Goal: Find specific page/section: Find specific page/section

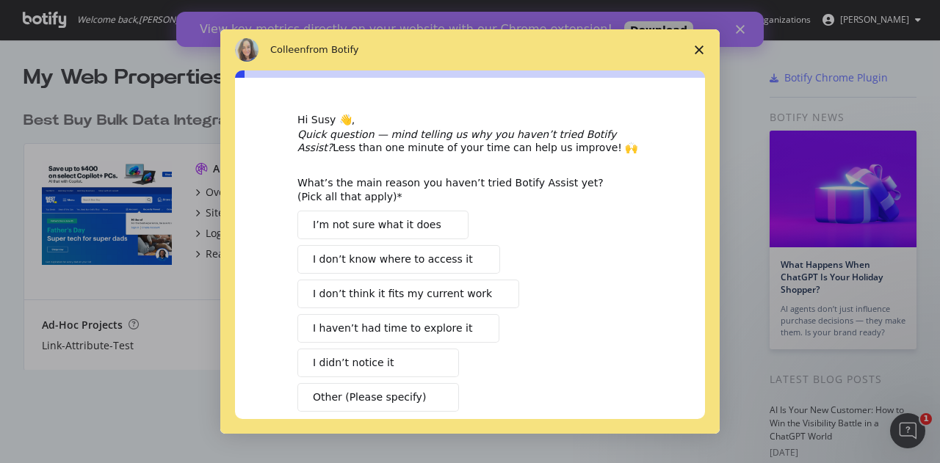
click at [409, 330] on span "I haven’t had time to explore it" at bounding box center [392, 328] width 159 height 15
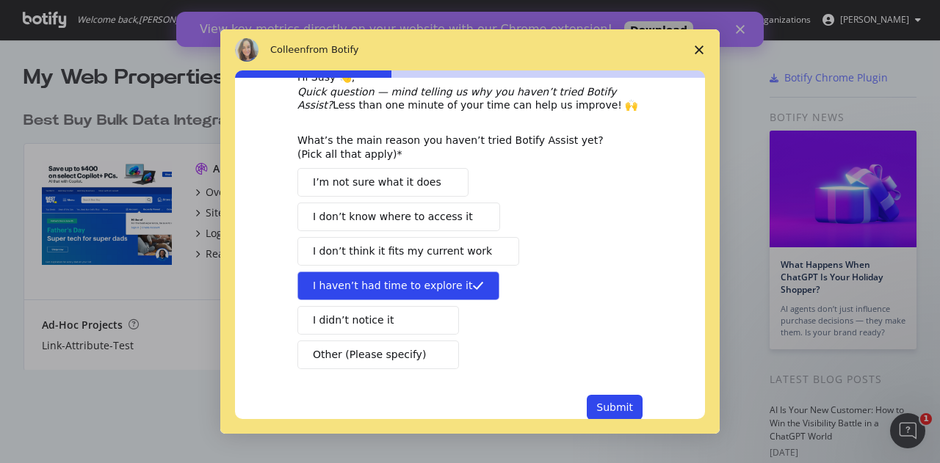
scroll to position [75, 0]
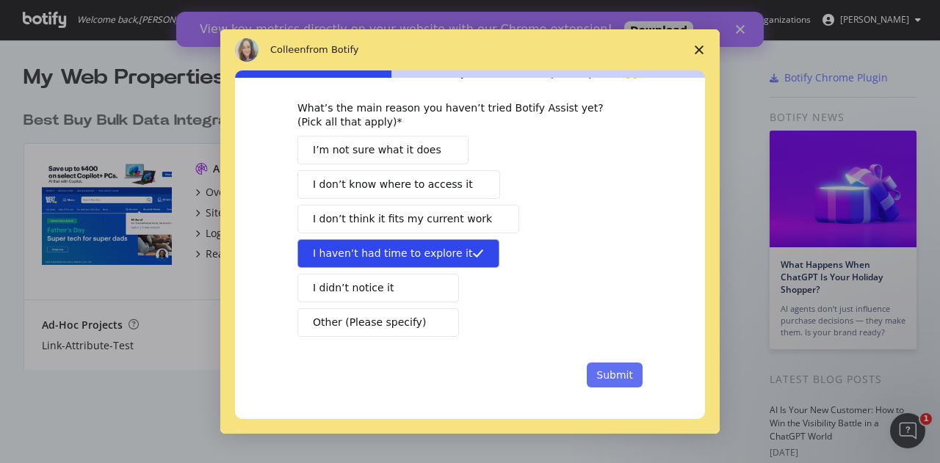
click at [613, 369] on button "Submit" at bounding box center [615, 375] width 56 height 25
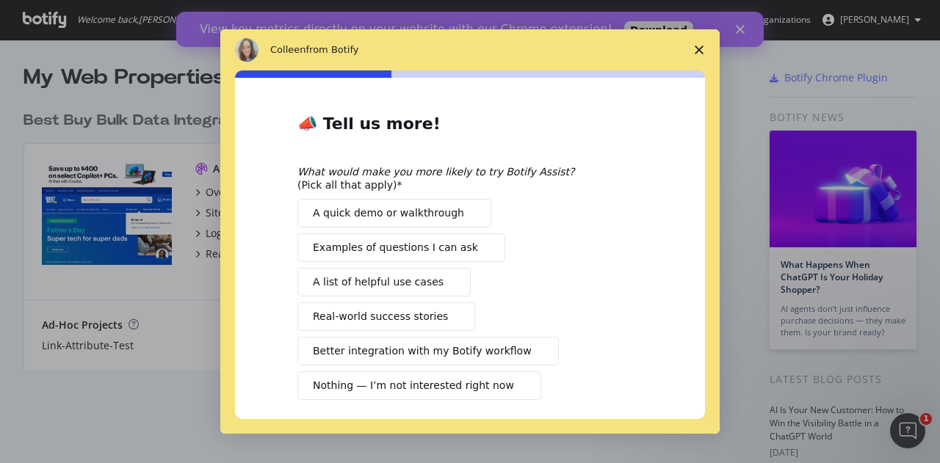
click at [338, 349] on span "Better integration with my Botify workflow" at bounding box center [422, 351] width 219 height 15
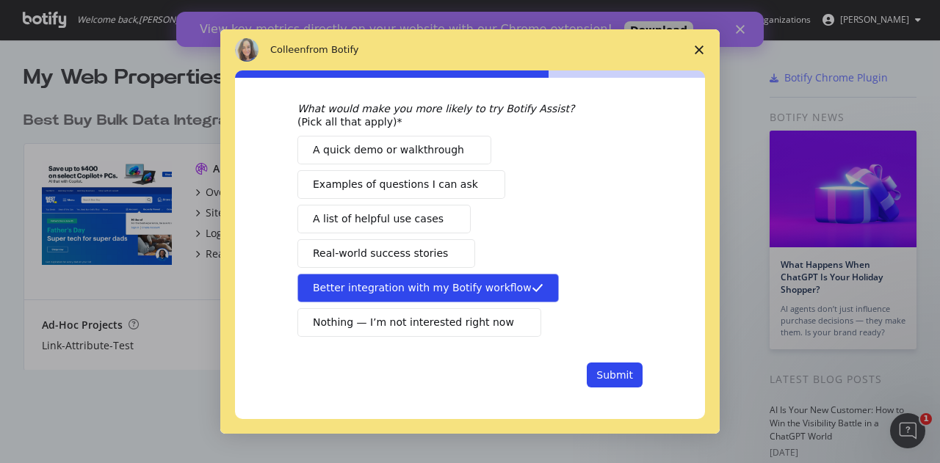
scroll to position [63, 0]
click at [598, 371] on button "Submit" at bounding box center [615, 375] width 56 height 25
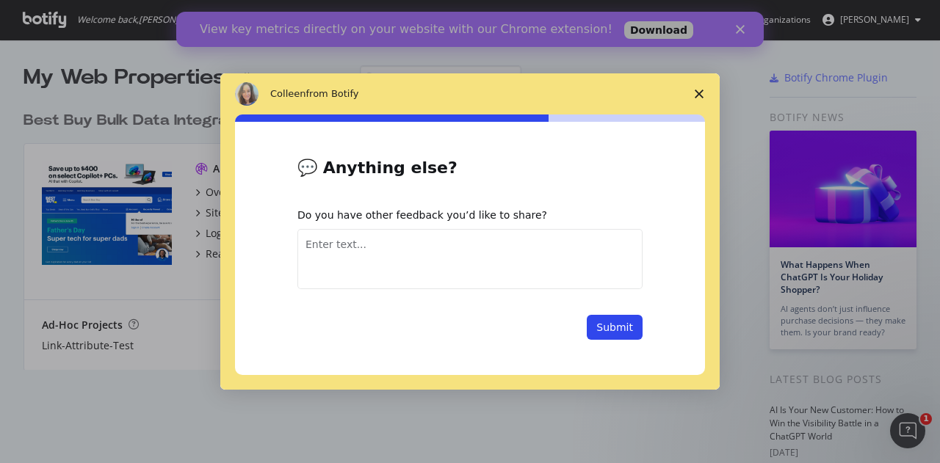
scroll to position [0, 0]
click at [612, 328] on button "Submit" at bounding box center [615, 327] width 56 height 25
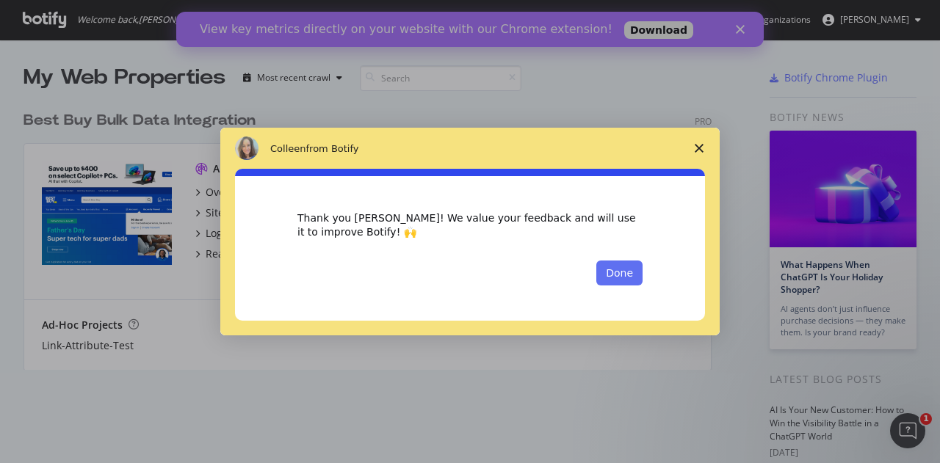
click at [628, 272] on button "Done" at bounding box center [619, 273] width 46 height 25
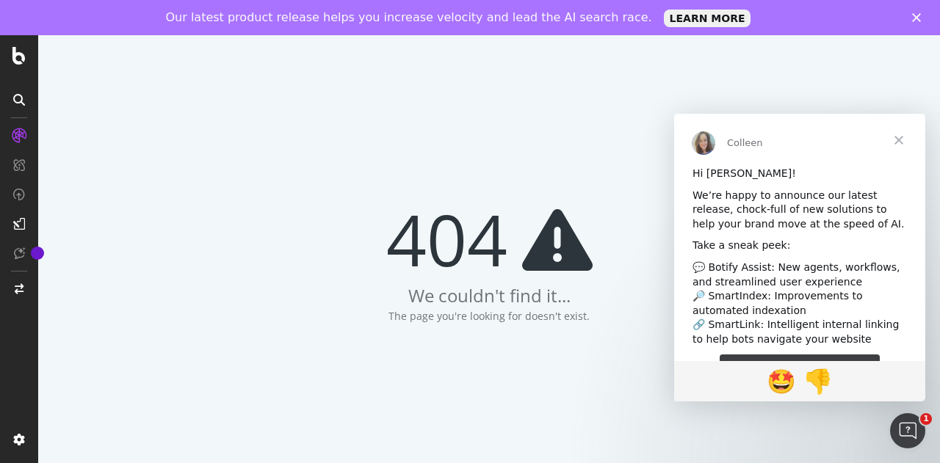
click at [890, 137] on span "Close" at bounding box center [898, 140] width 53 height 53
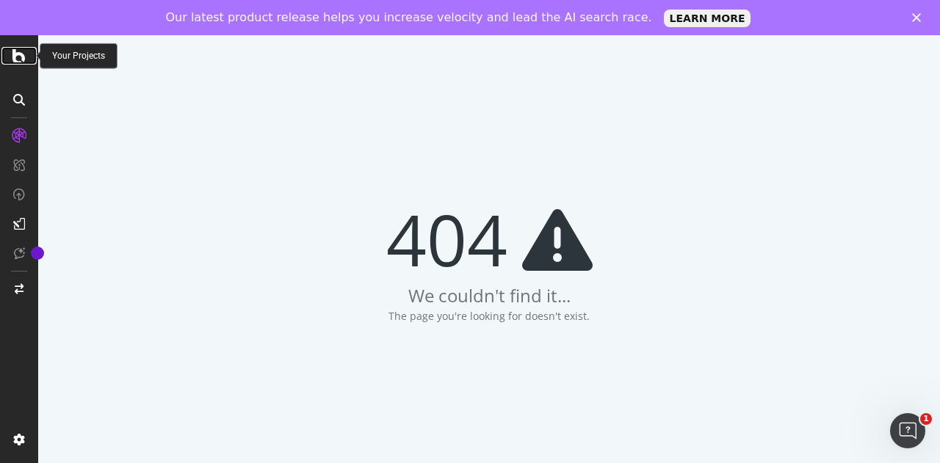
click at [16, 58] on icon at bounding box center [18, 56] width 13 height 18
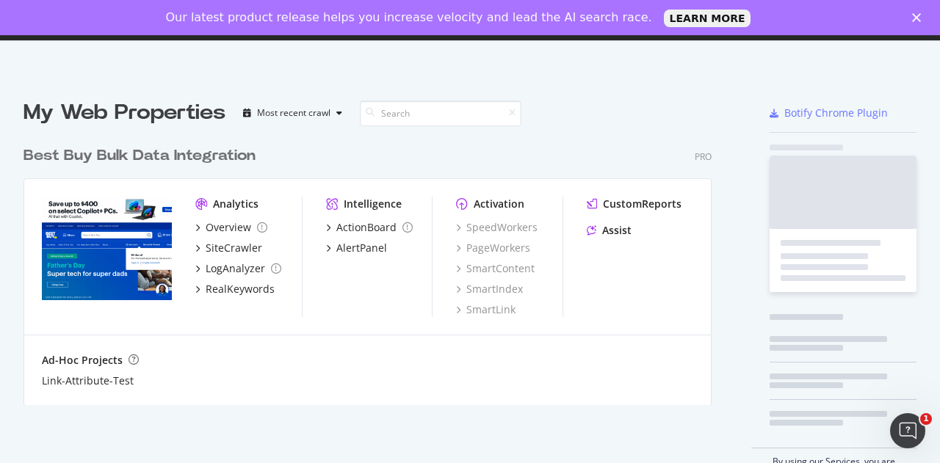
scroll to position [266, 688]
